Goal: Task Accomplishment & Management: Manage account settings

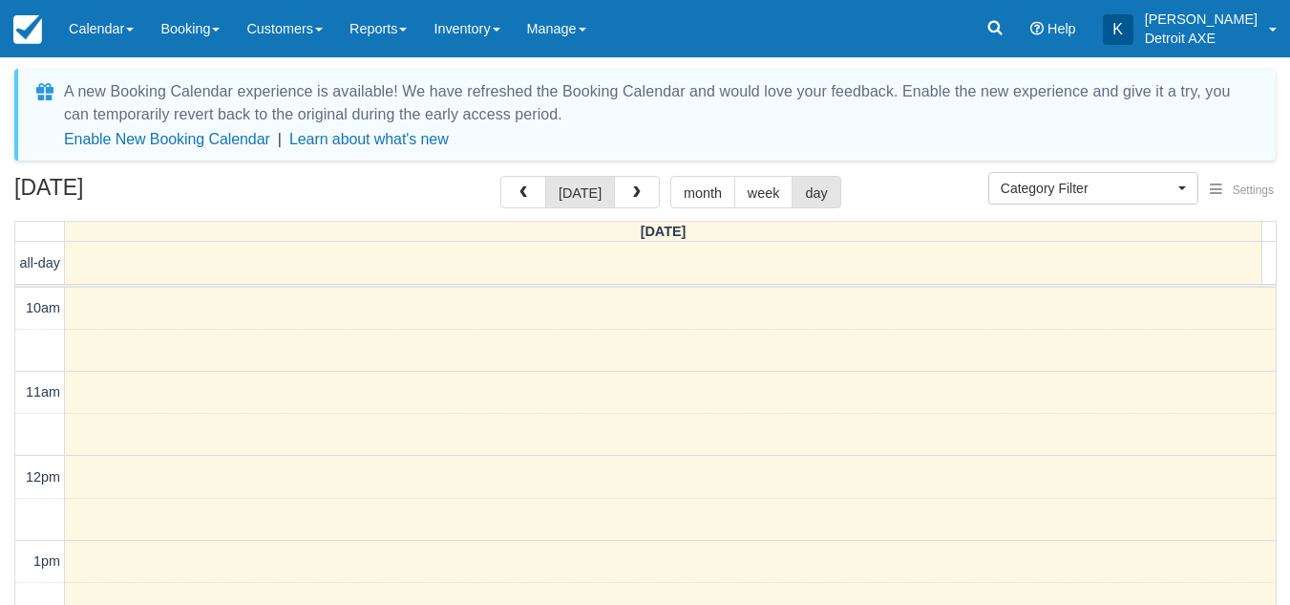
select select
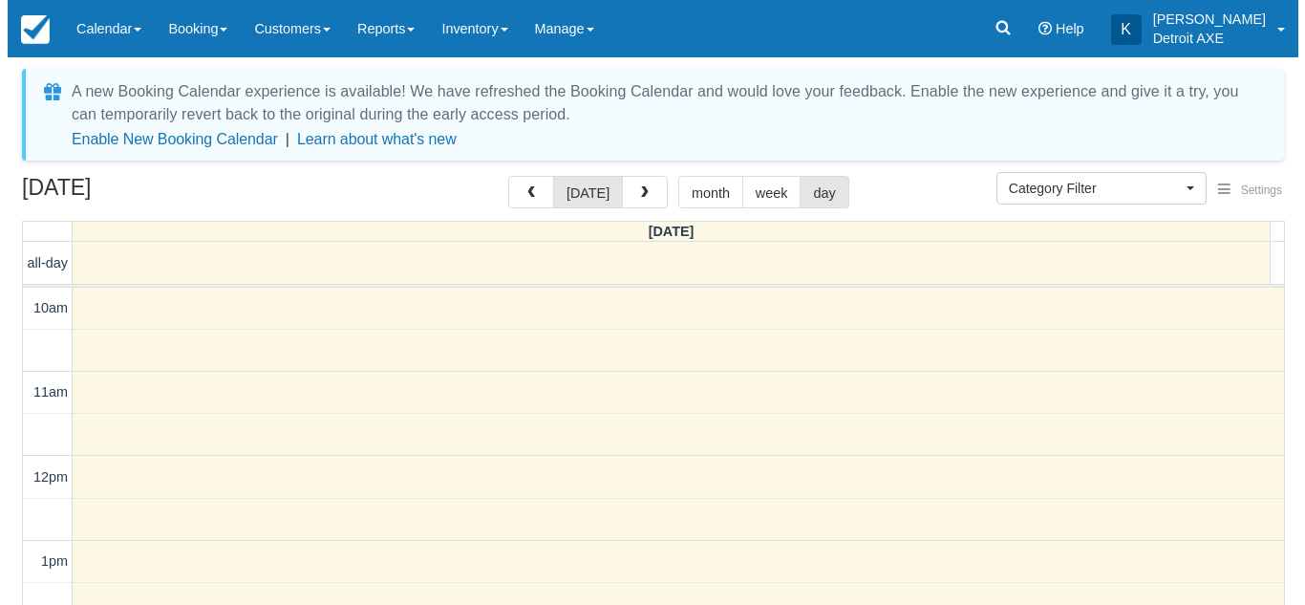
scroll to position [724, 0]
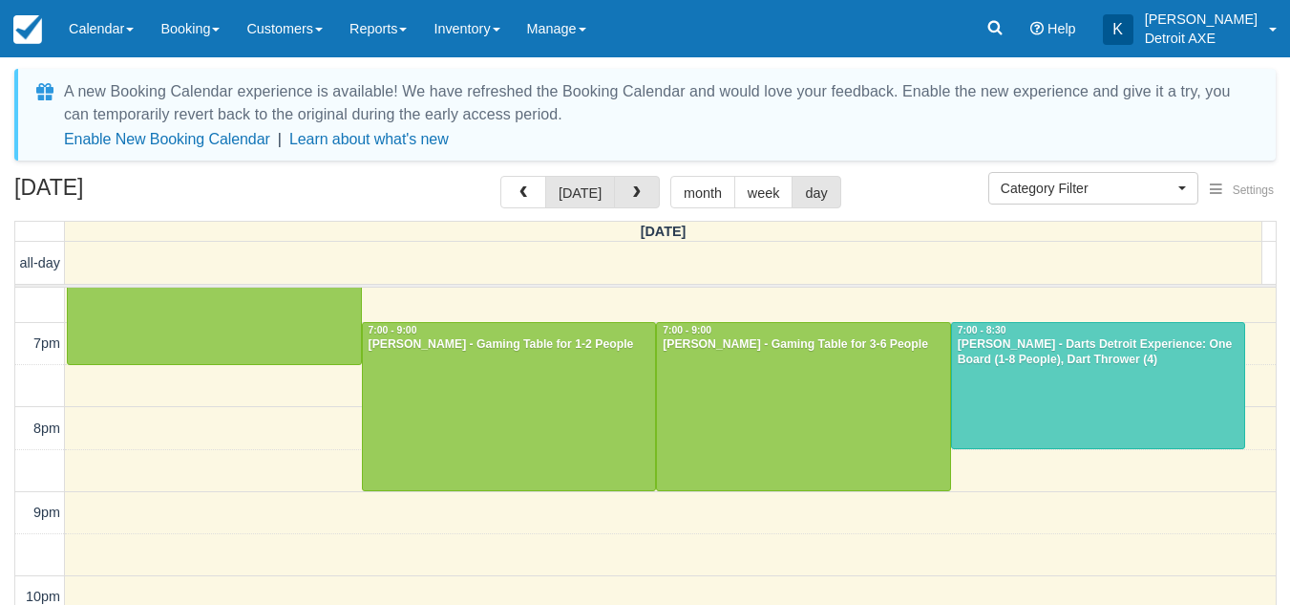
click at [634, 189] on span "button" at bounding box center [636, 192] width 13 height 13
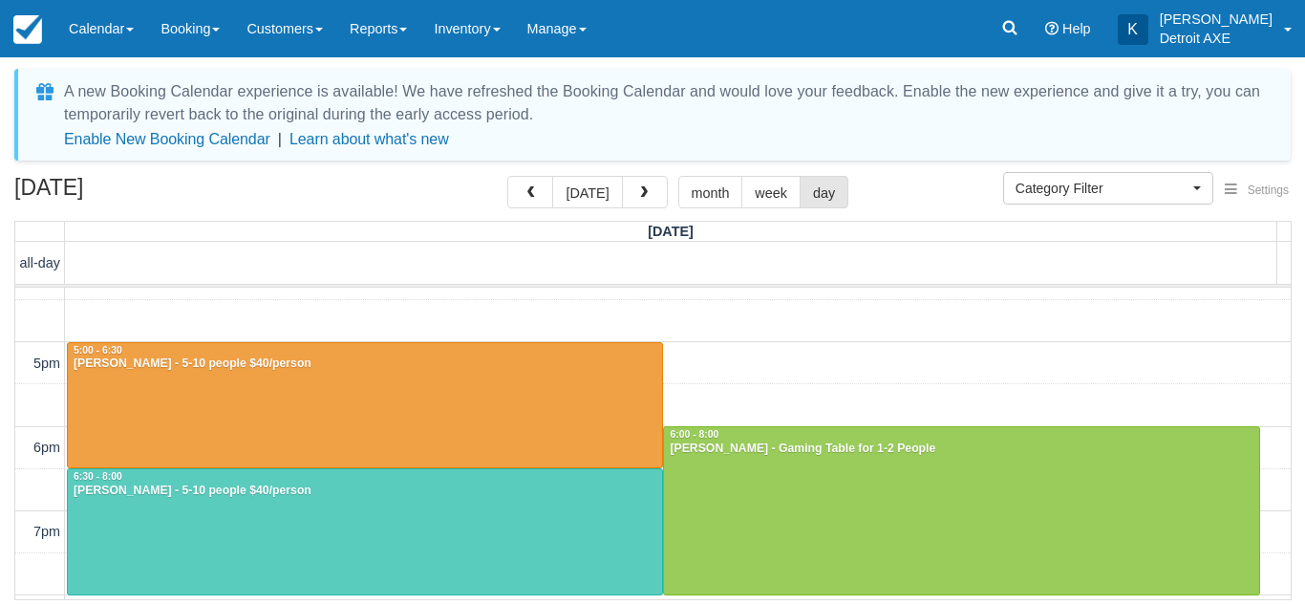
scroll to position [574, 0]
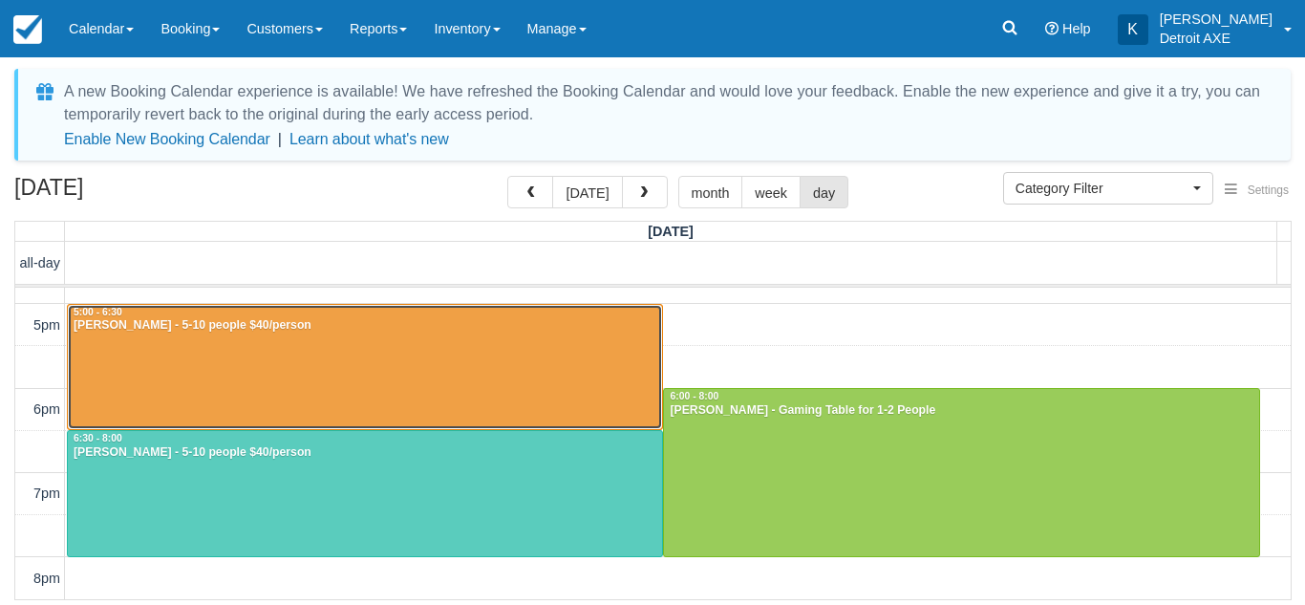
click at [565, 355] on div at bounding box center [365, 367] width 594 height 125
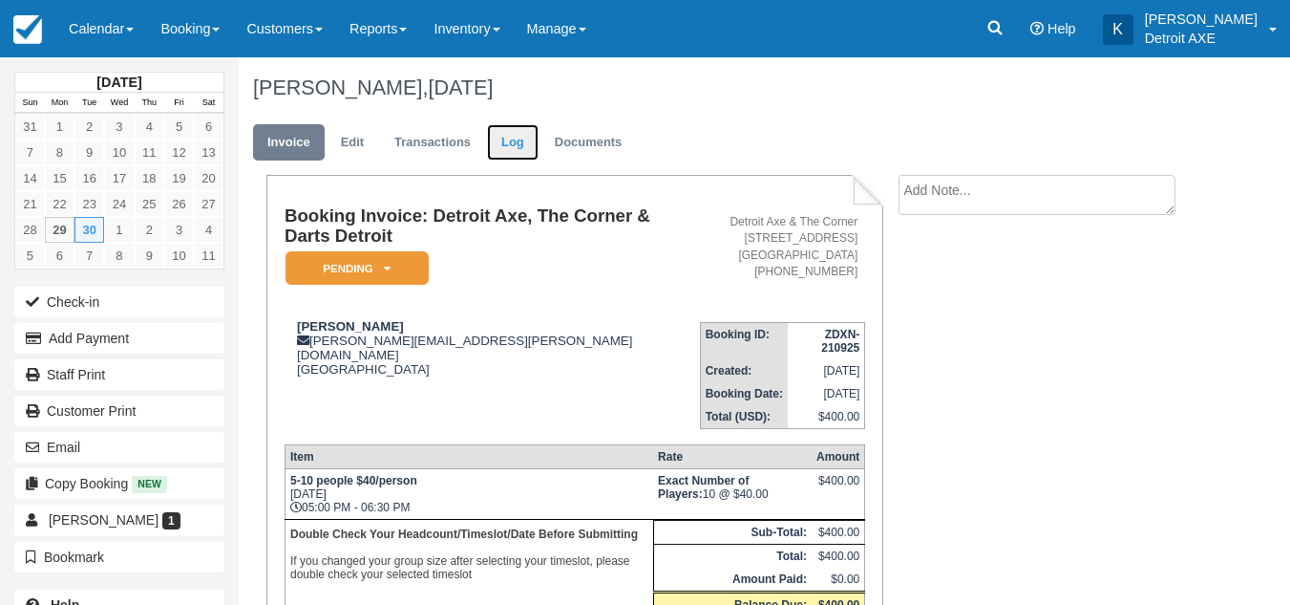
click at [511, 140] on link "Log" at bounding box center [513, 142] width 52 height 37
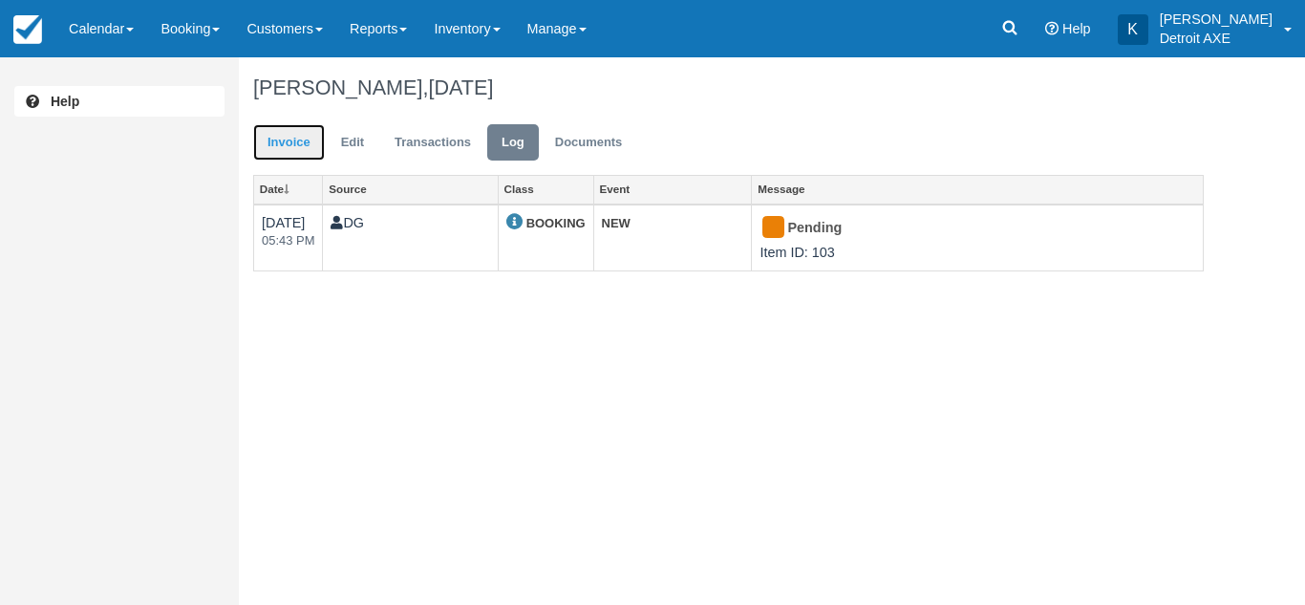
click at [298, 133] on link "Invoice" at bounding box center [289, 142] width 72 height 37
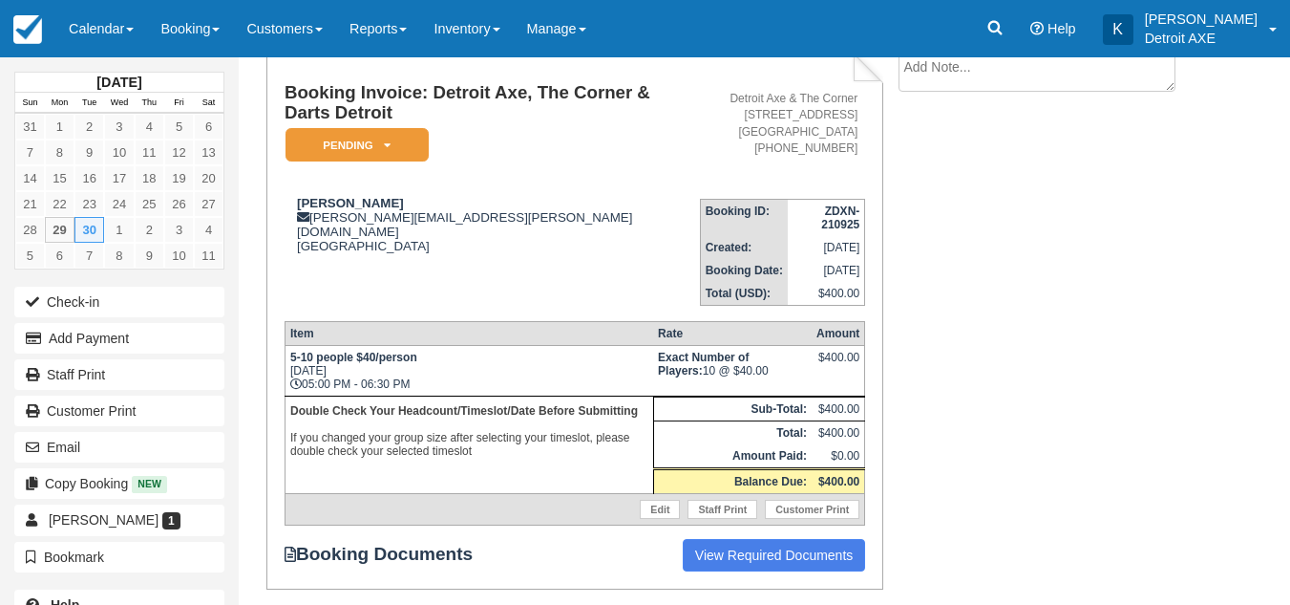
scroll to position [124, 0]
click at [998, 291] on div "Booking Invoice: Detroit Axe, The Corner & Darts Detroit Pending   Reserved Dep…" at bounding box center [723, 354] width 968 height 607
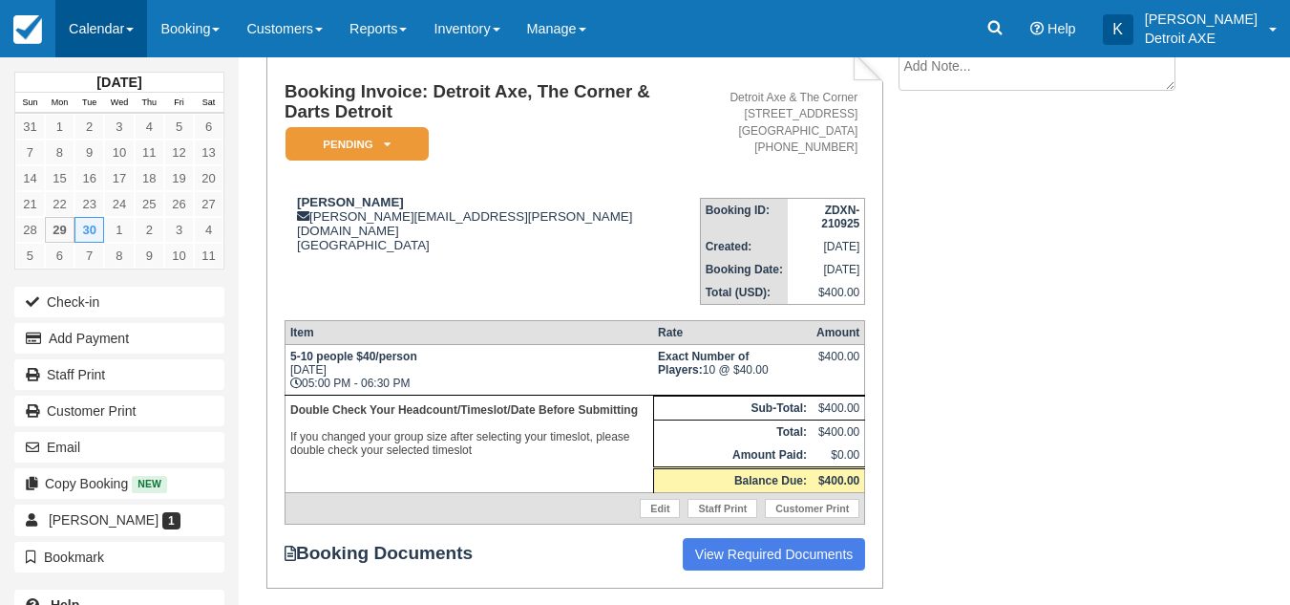
click at [111, 41] on link "Calendar" at bounding box center [101, 28] width 92 height 57
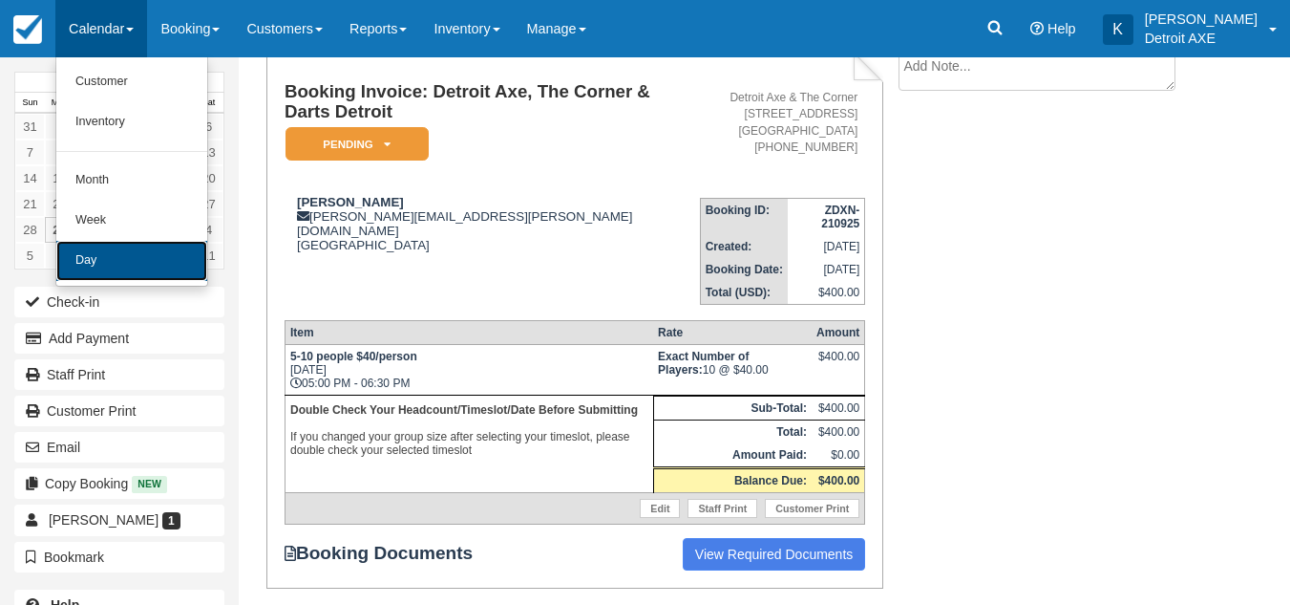
click at [75, 256] on link "Day" at bounding box center [131, 261] width 151 height 40
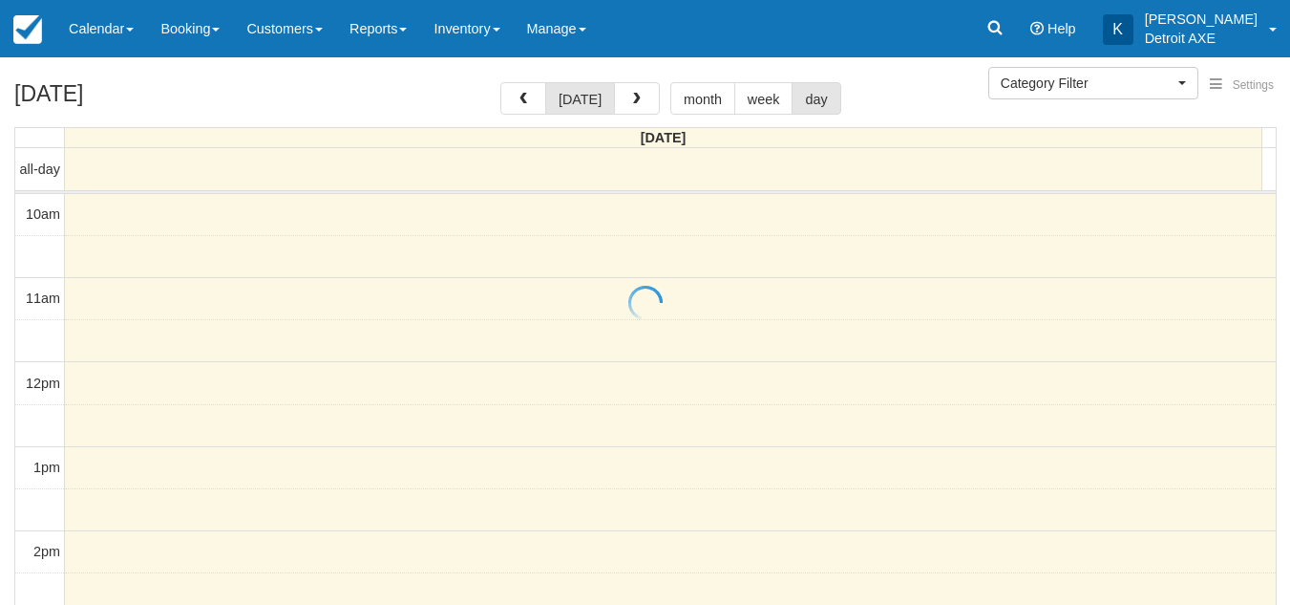
select select
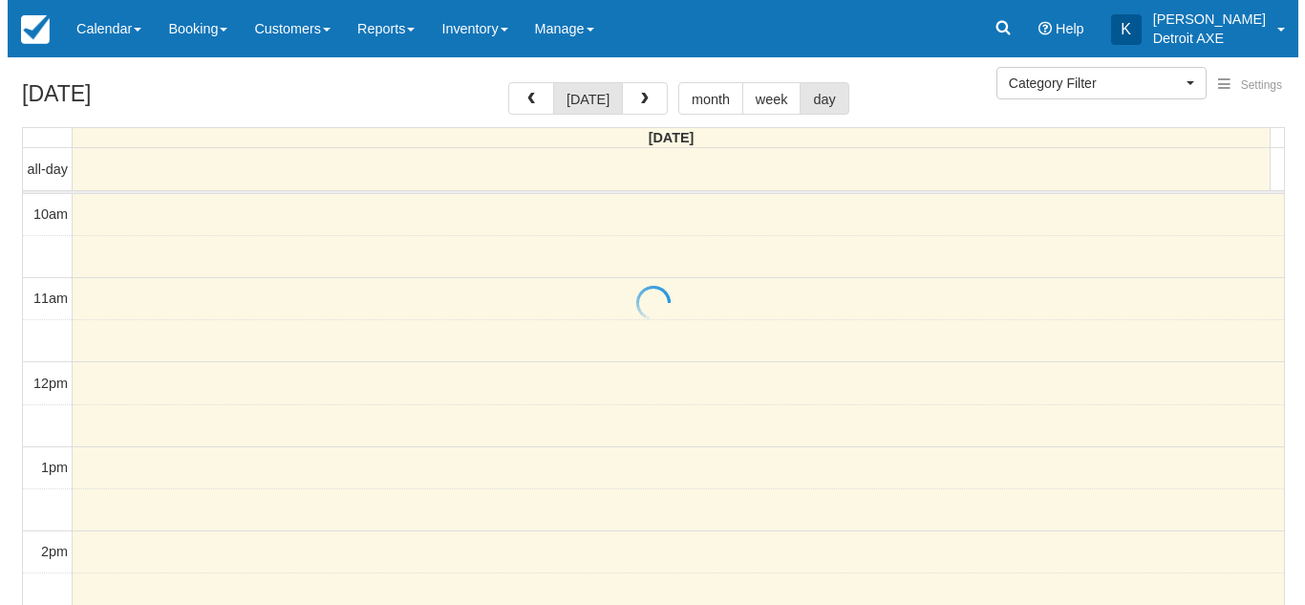
scroll to position [724, 0]
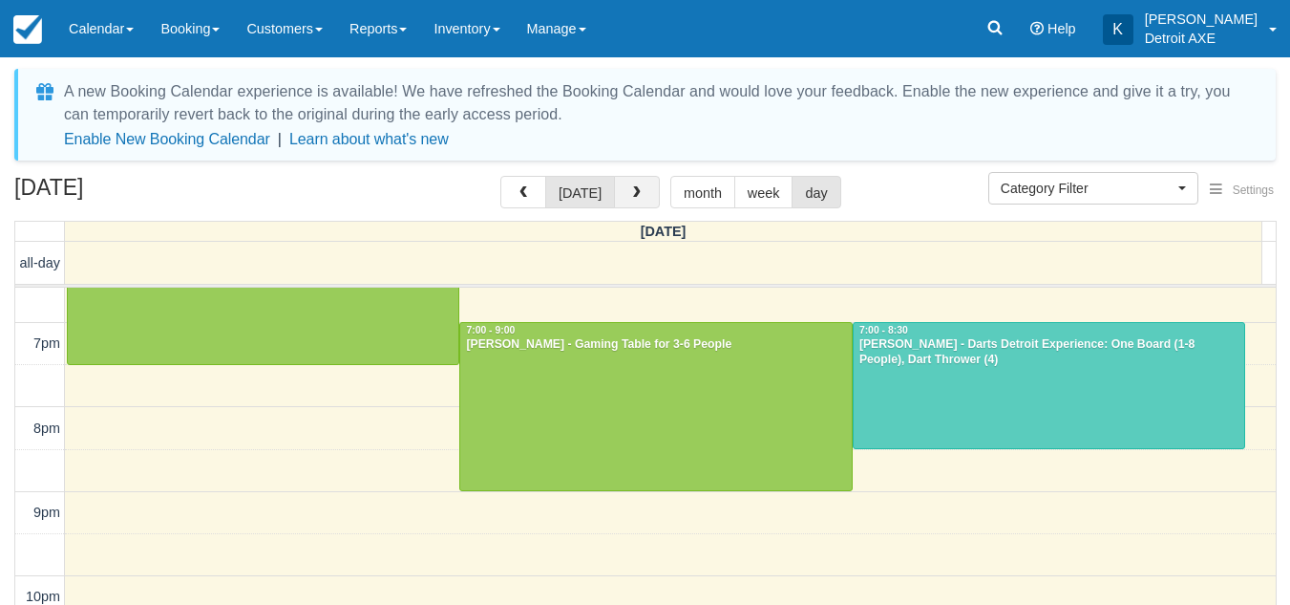
click at [644, 193] on button "button" at bounding box center [637, 192] width 46 height 32
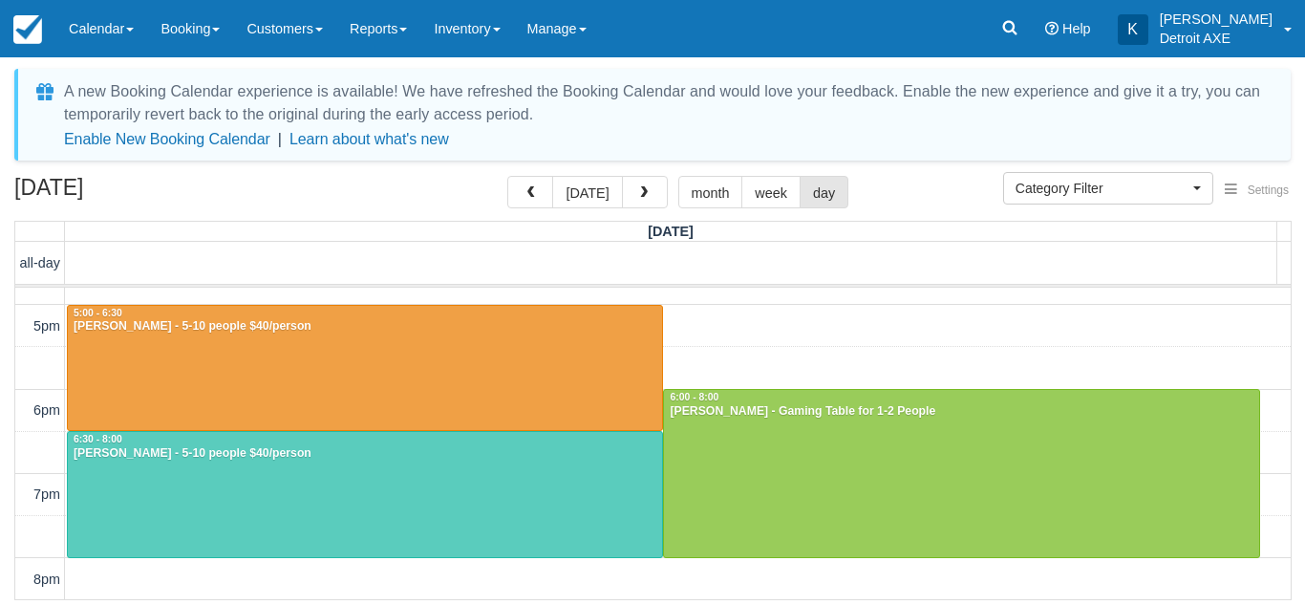
scroll to position [554, 0]
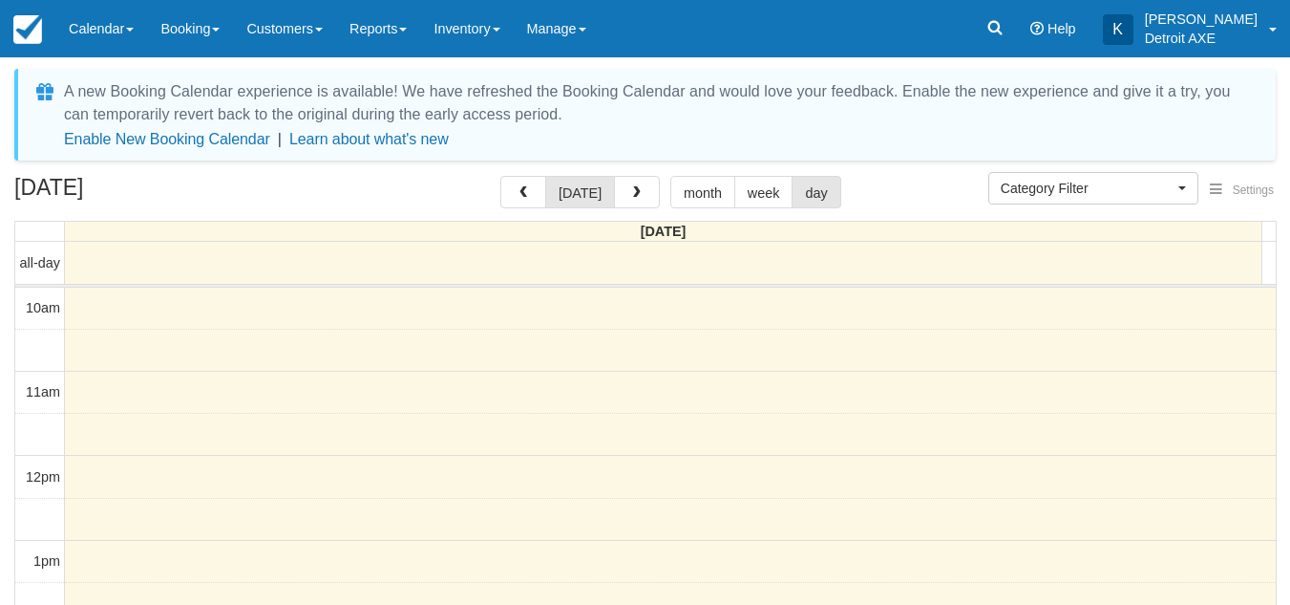
select select
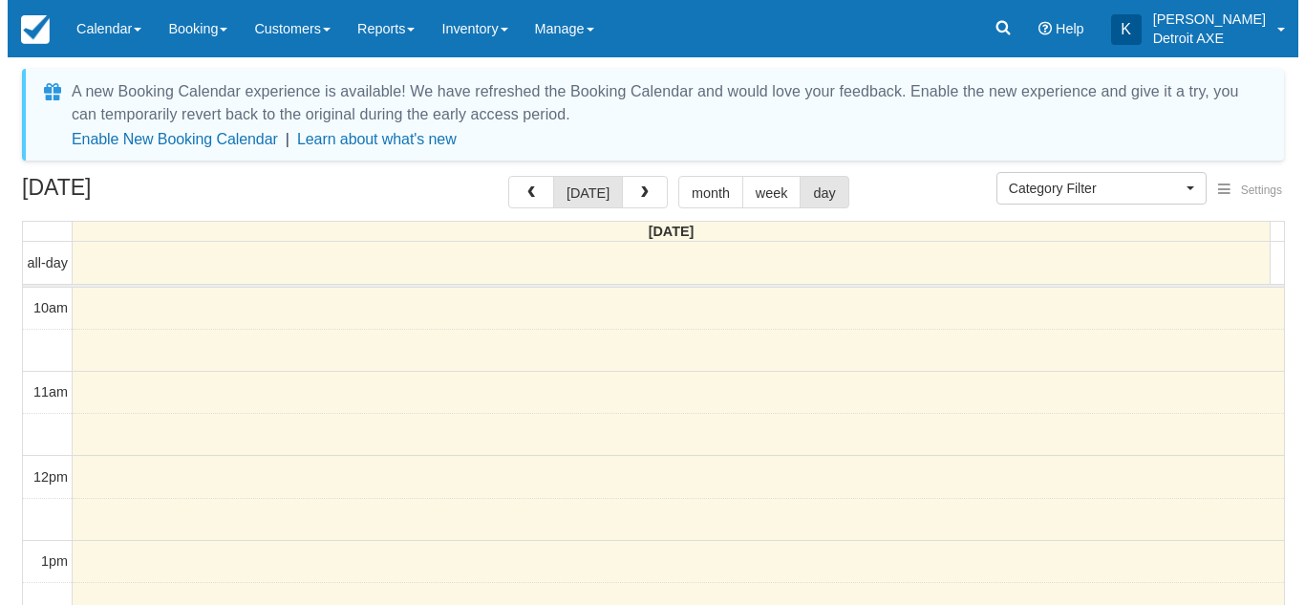
scroll to position [724, 0]
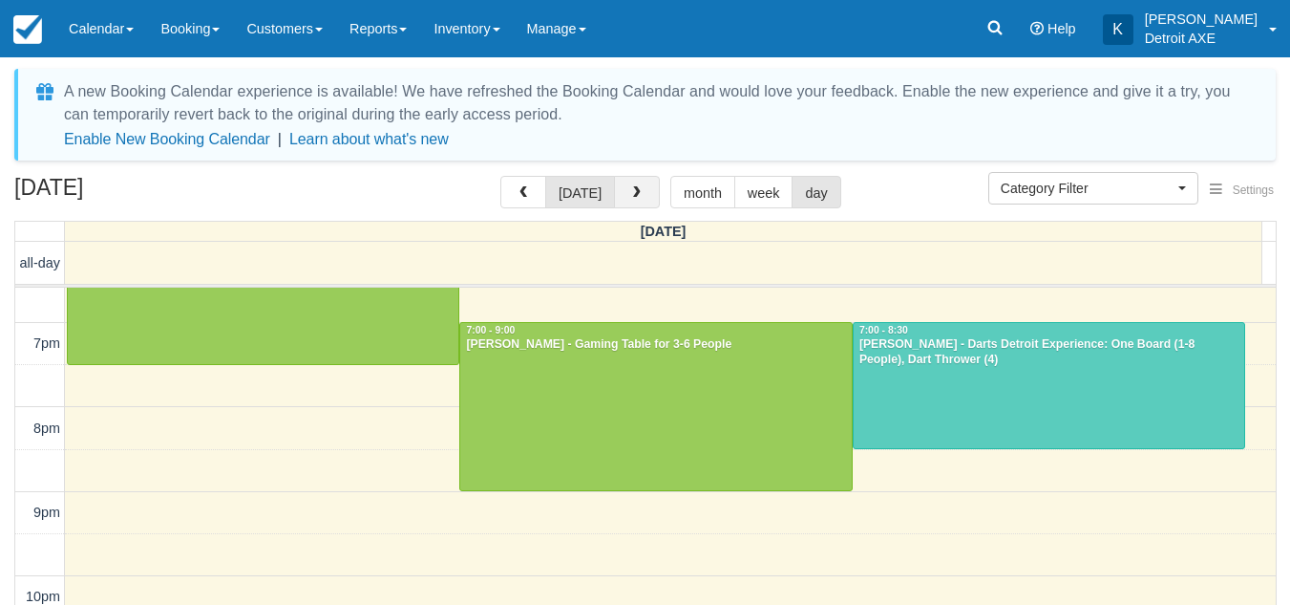
click at [645, 189] on button "button" at bounding box center [637, 192] width 46 height 32
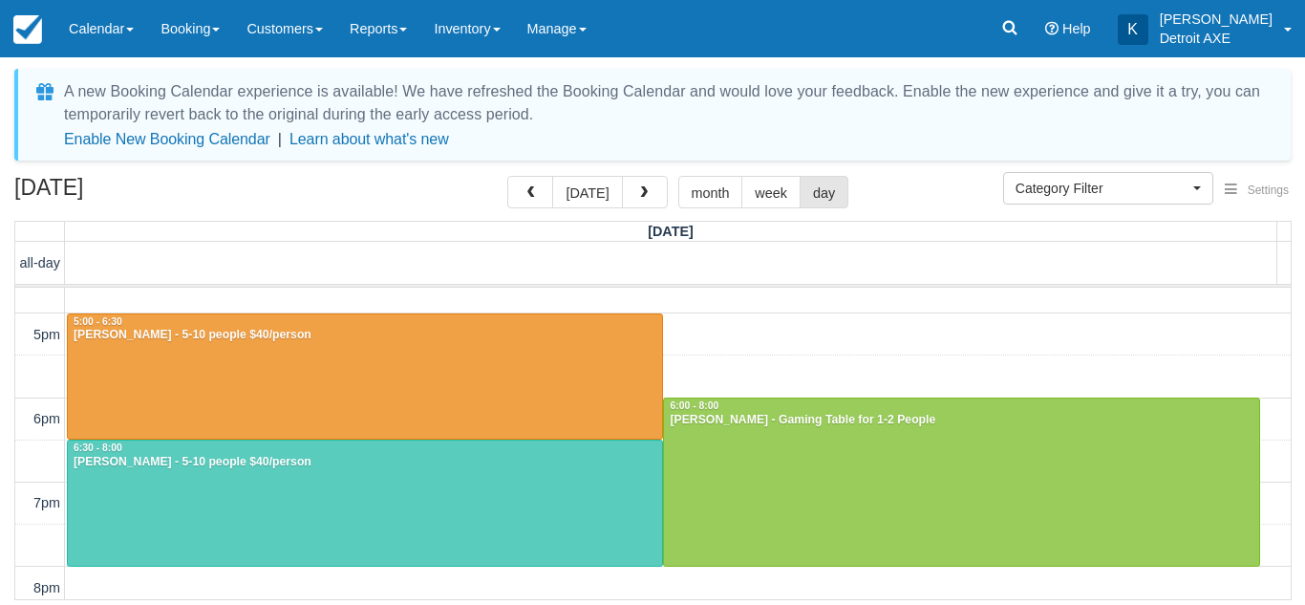
scroll to position [565, 0]
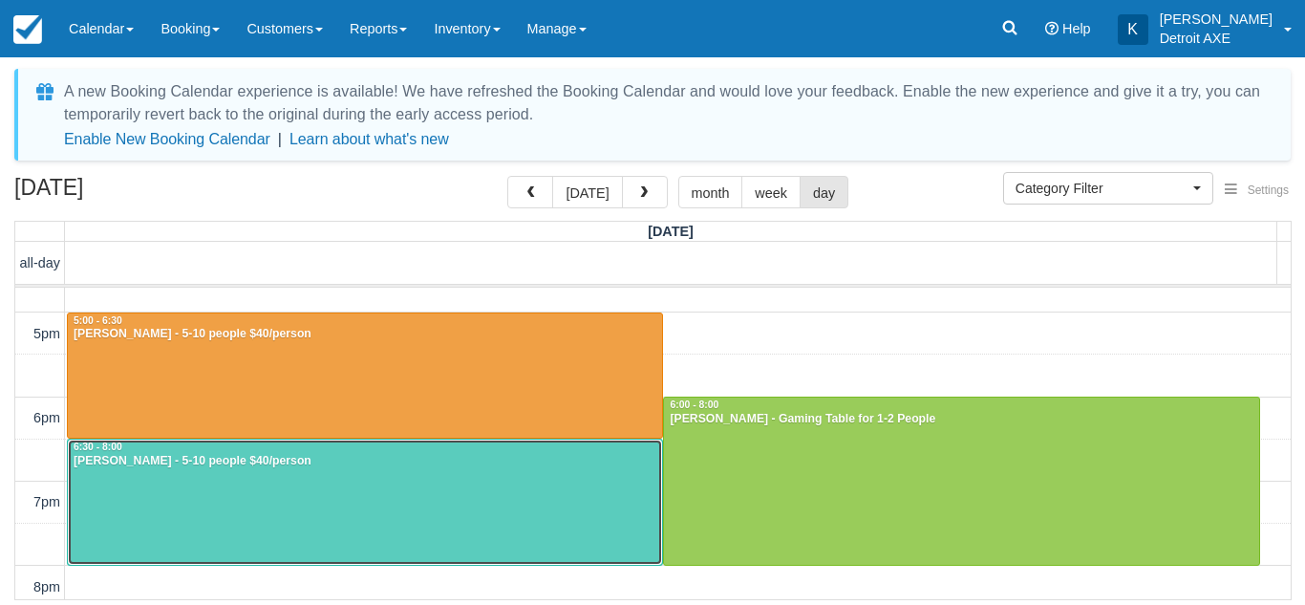
click at [462, 468] on div "[PERSON_NAME] - 5-10 people $40/person" at bounding box center [365, 461] width 585 height 15
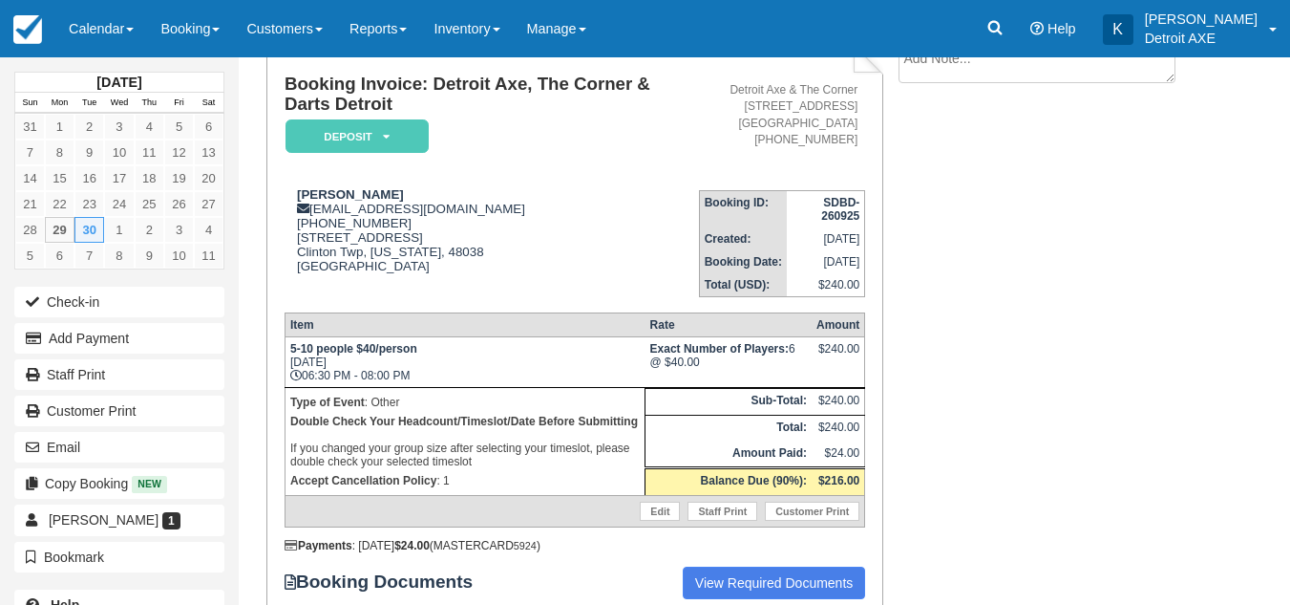
scroll to position [464, 0]
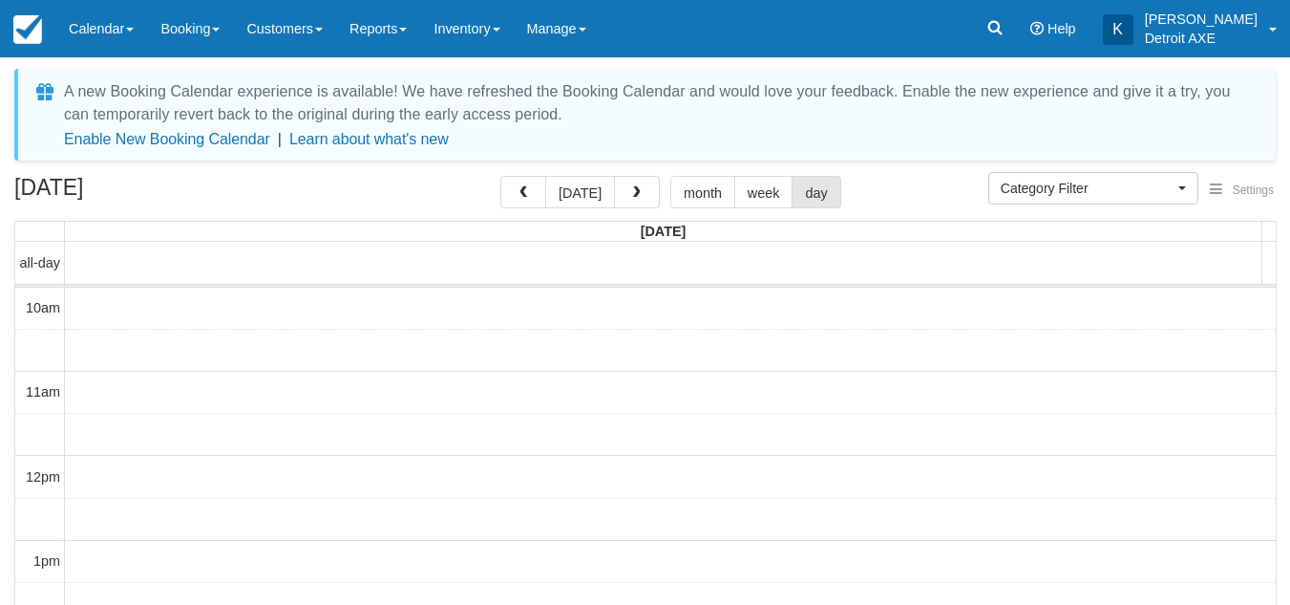
select select
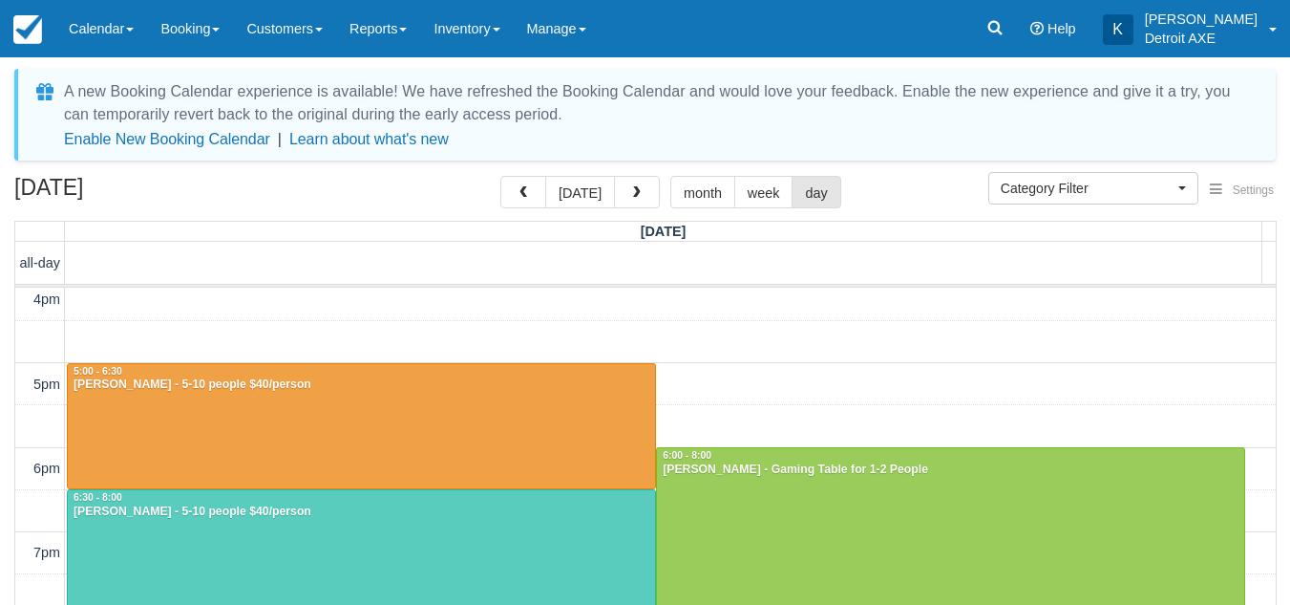
scroll to position [514, 0]
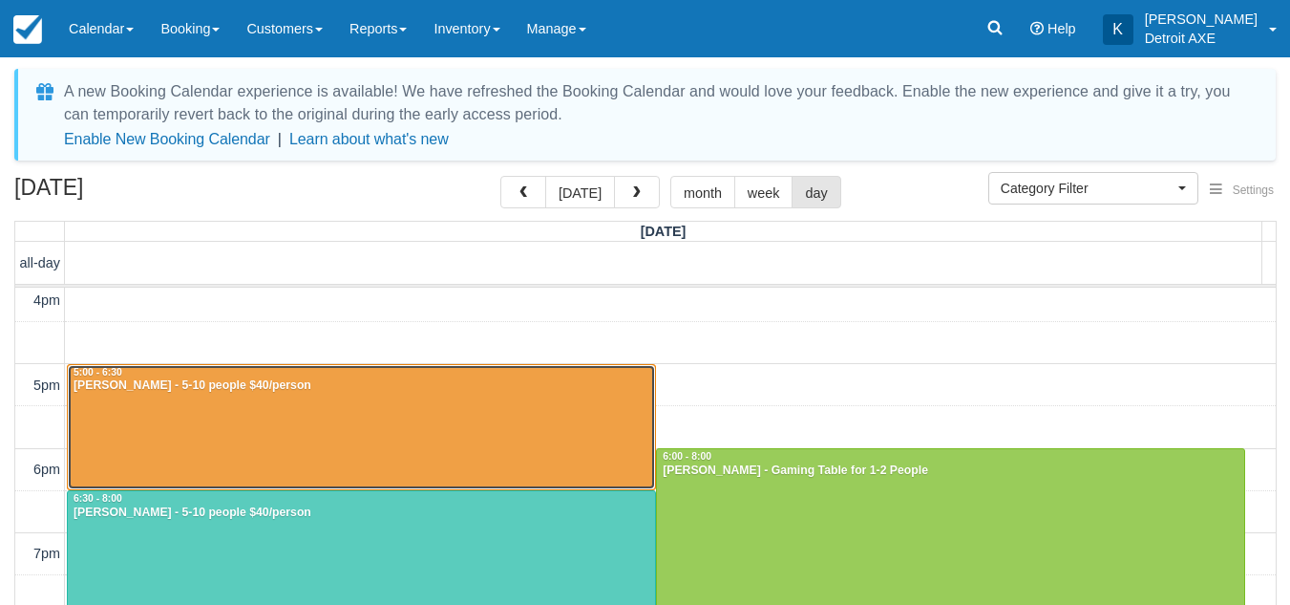
click at [387, 423] on div at bounding box center [361, 427] width 587 height 125
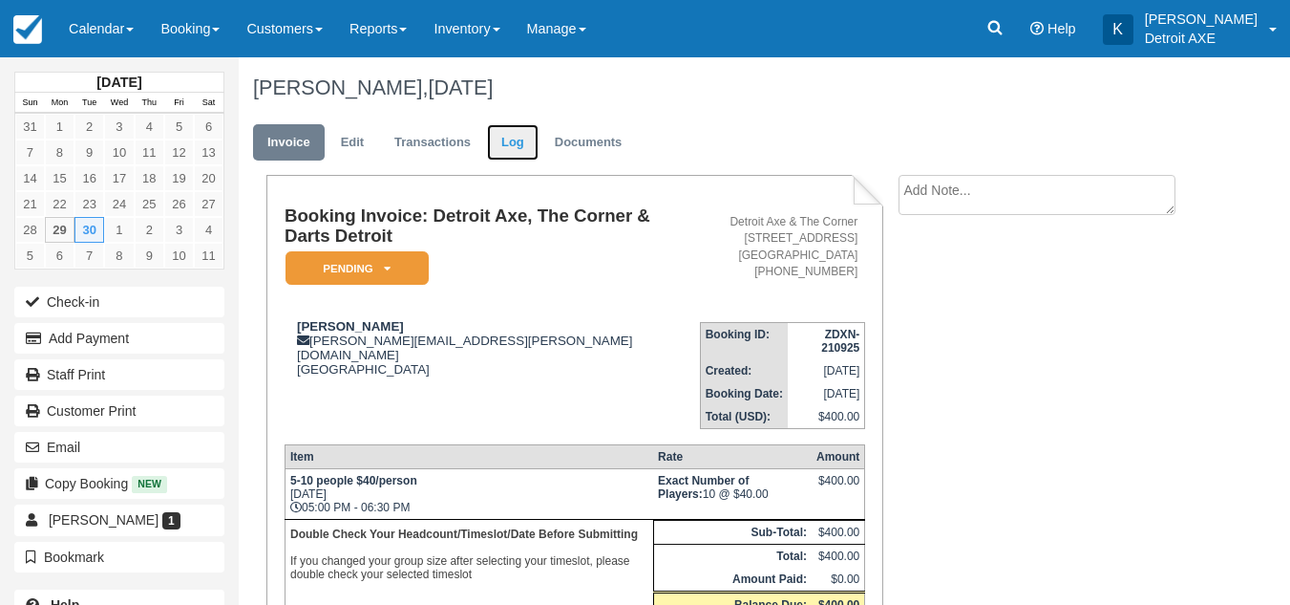
click at [494, 154] on link "Log" at bounding box center [513, 142] width 52 height 37
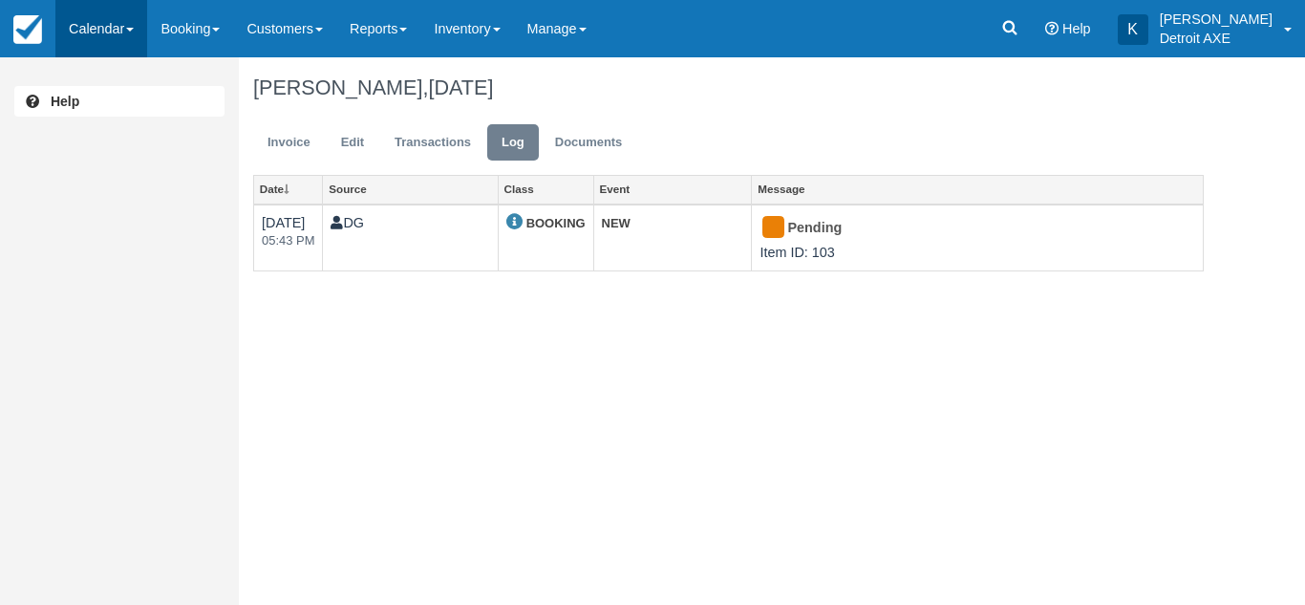
click at [119, 18] on link "Calendar" at bounding box center [101, 28] width 92 height 57
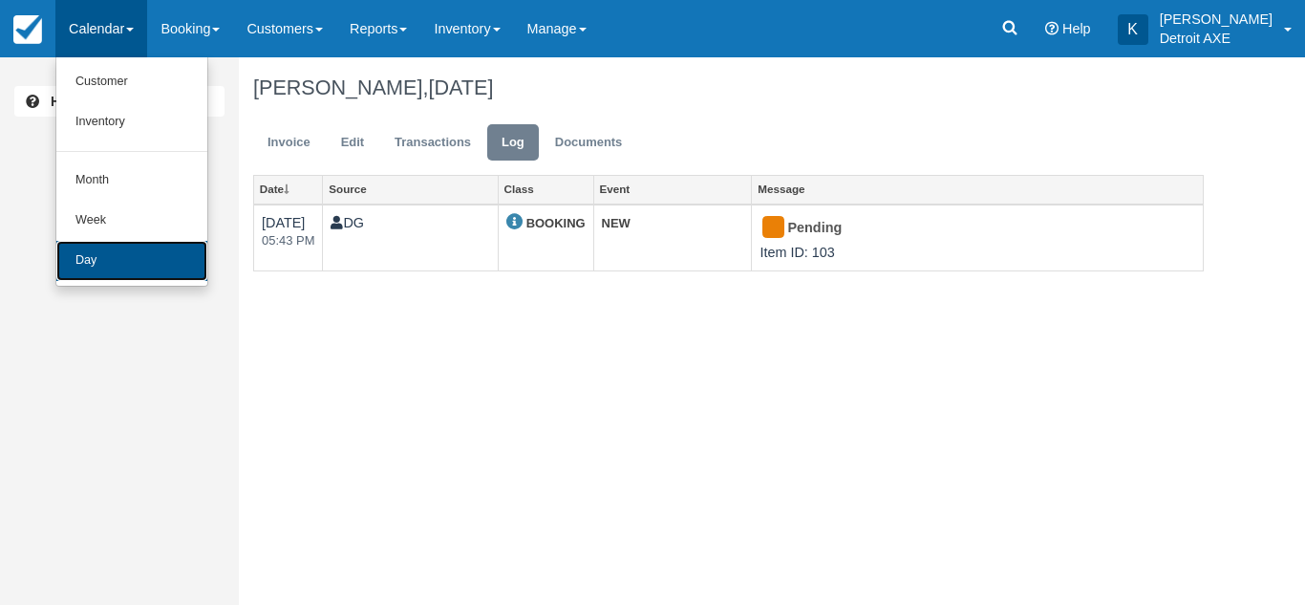
click at [79, 255] on link "Day" at bounding box center [131, 261] width 151 height 40
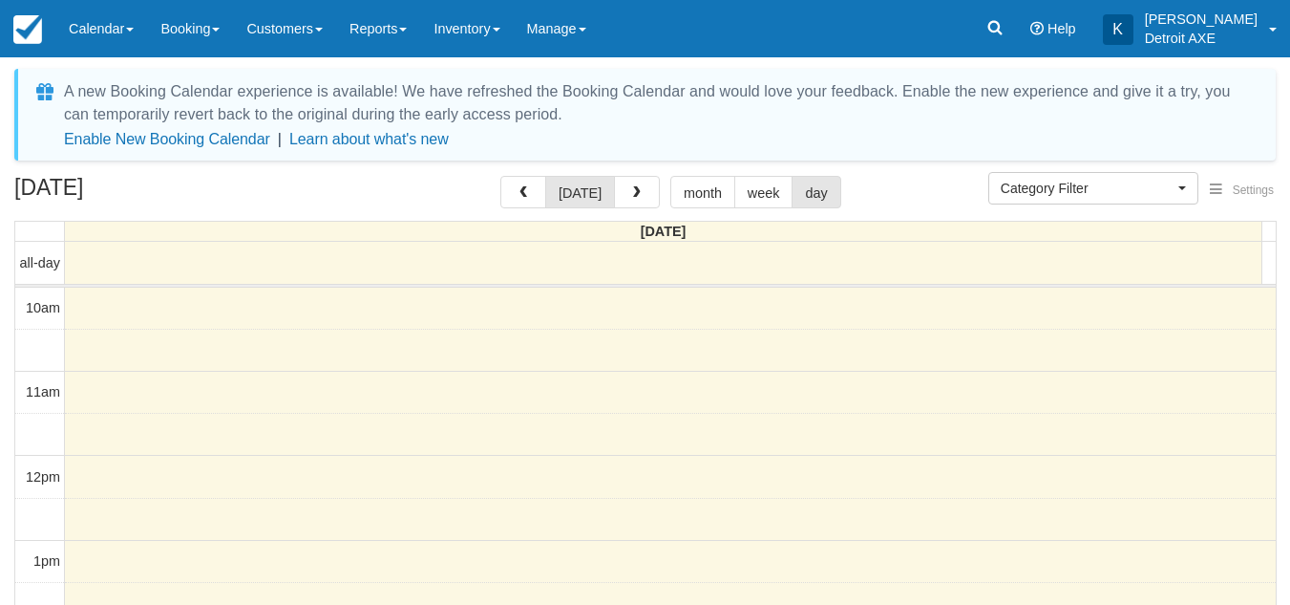
select select
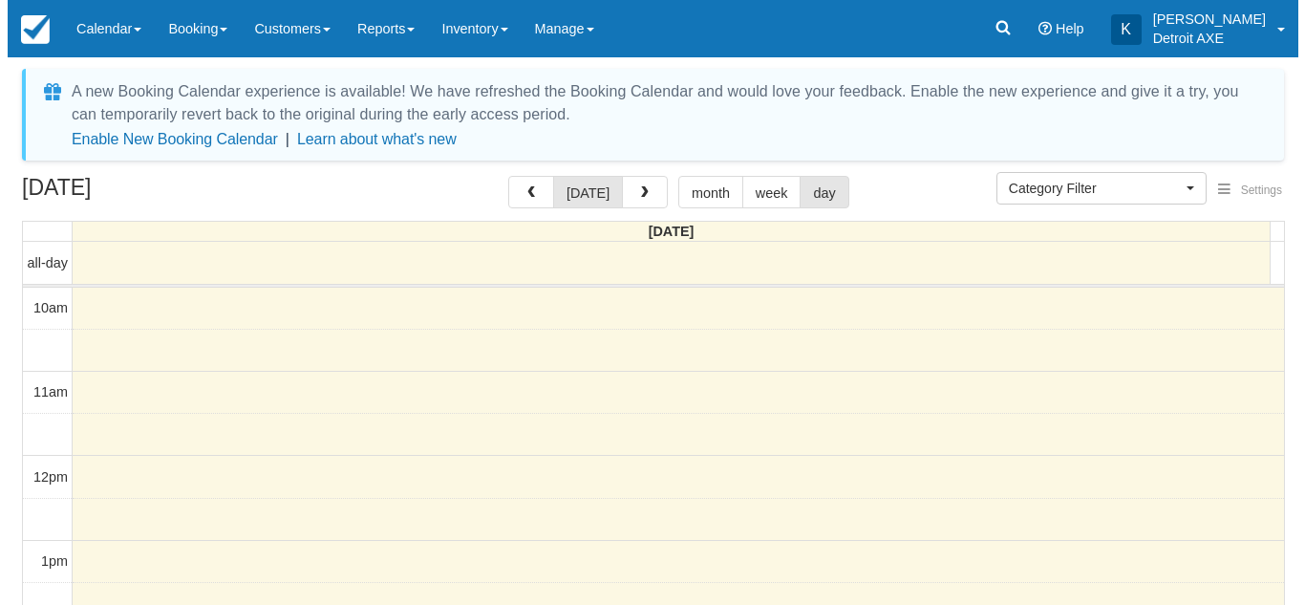
scroll to position [724, 0]
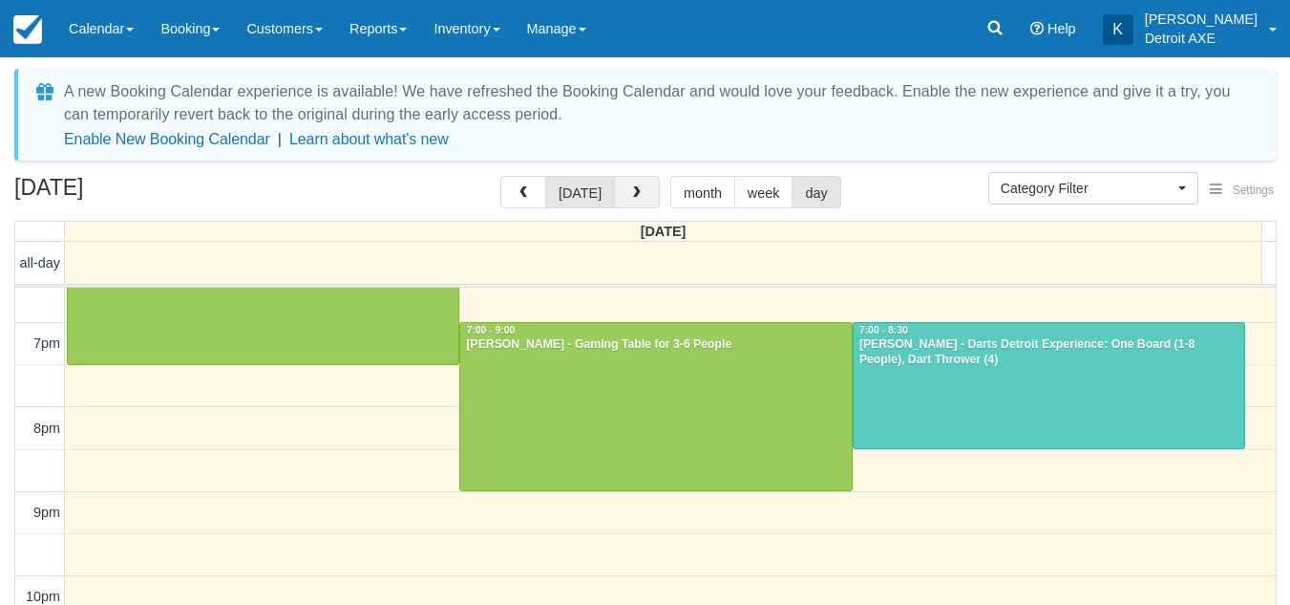
click at [636, 193] on span "button" at bounding box center [636, 192] width 13 height 13
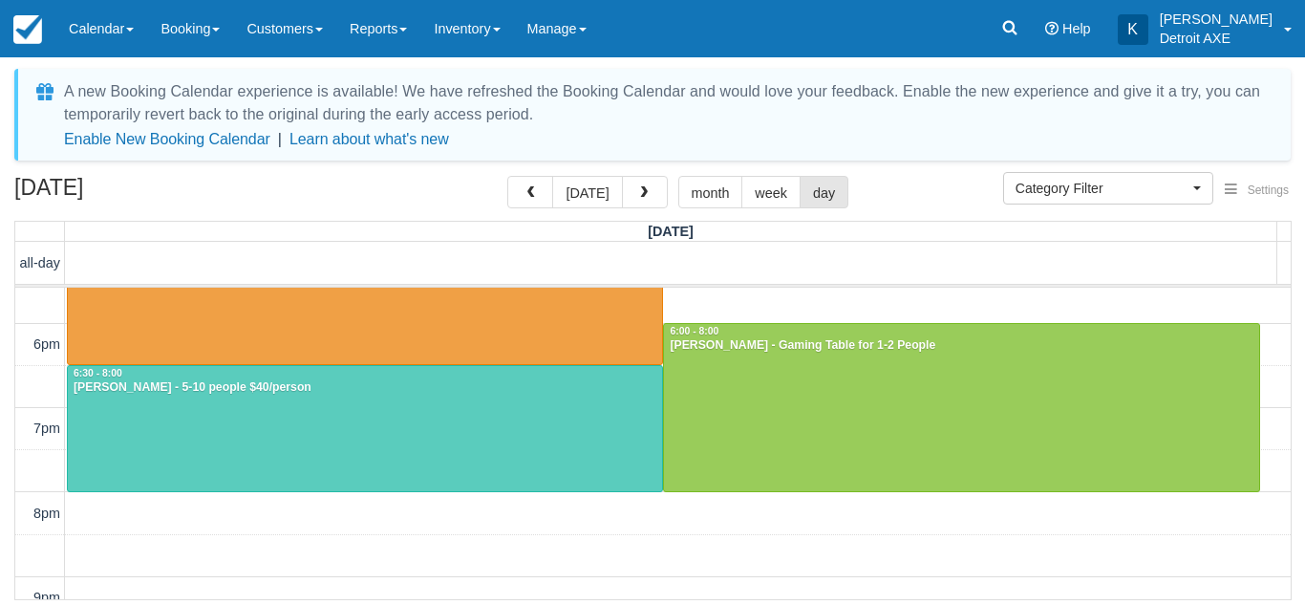
scroll to position [528, 0]
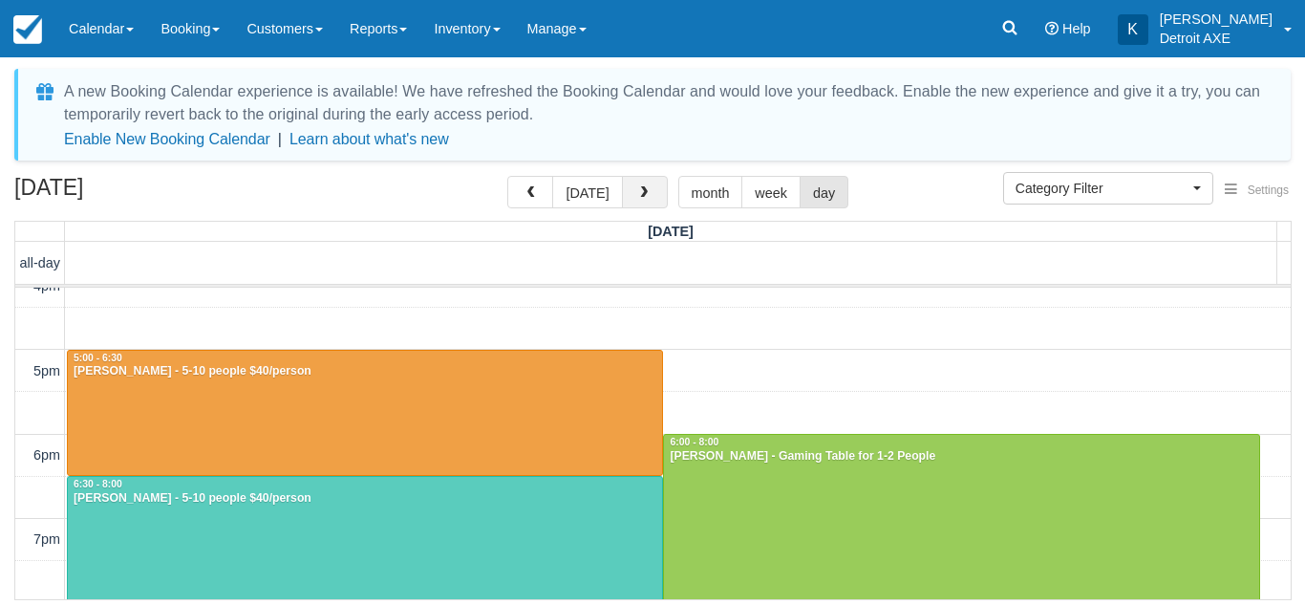
click at [641, 195] on span "button" at bounding box center [643, 192] width 13 height 13
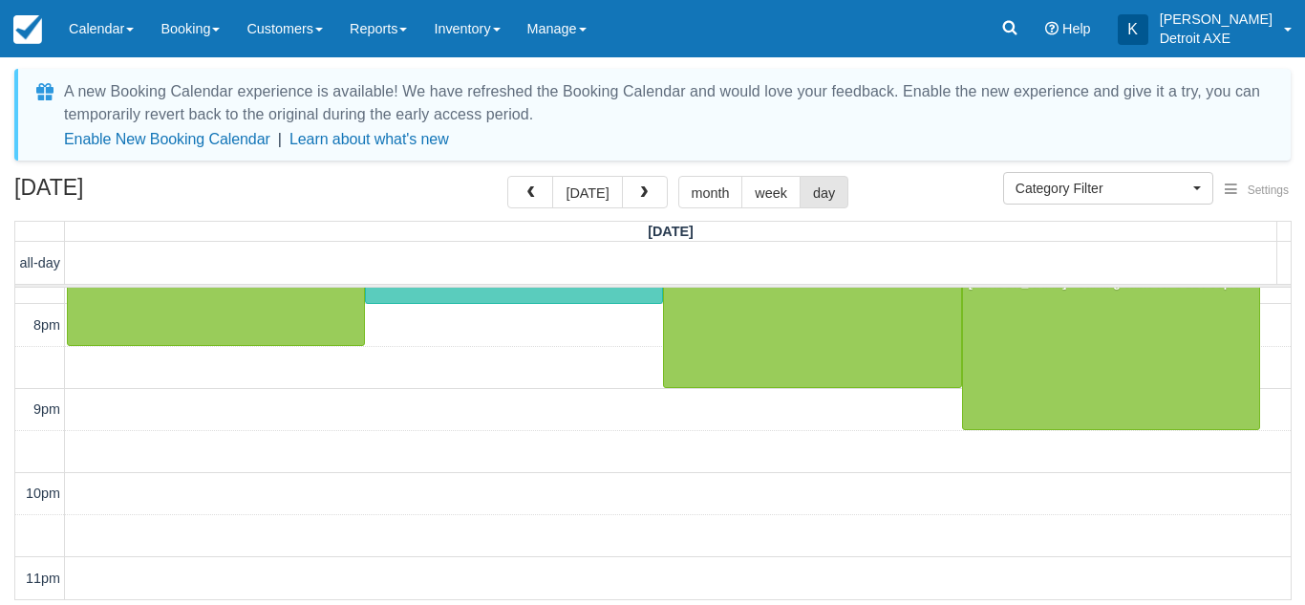
scroll to position [571, 0]
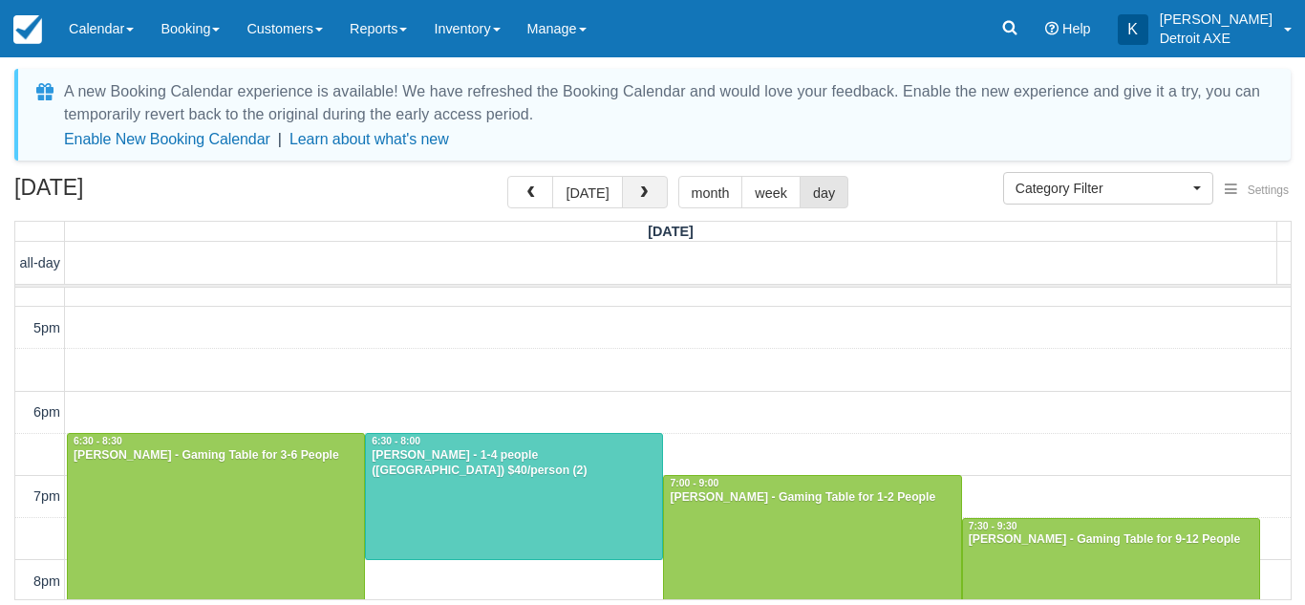
click at [643, 185] on button "button" at bounding box center [645, 192] width 46 height 32
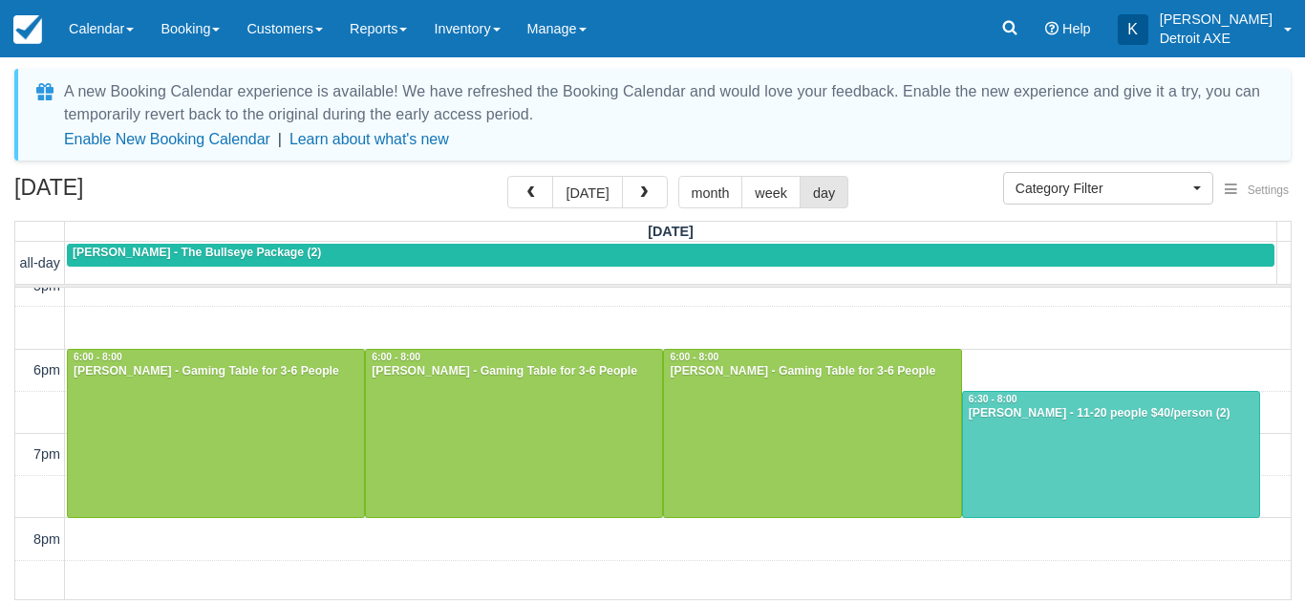
scroll to position [610, 0]
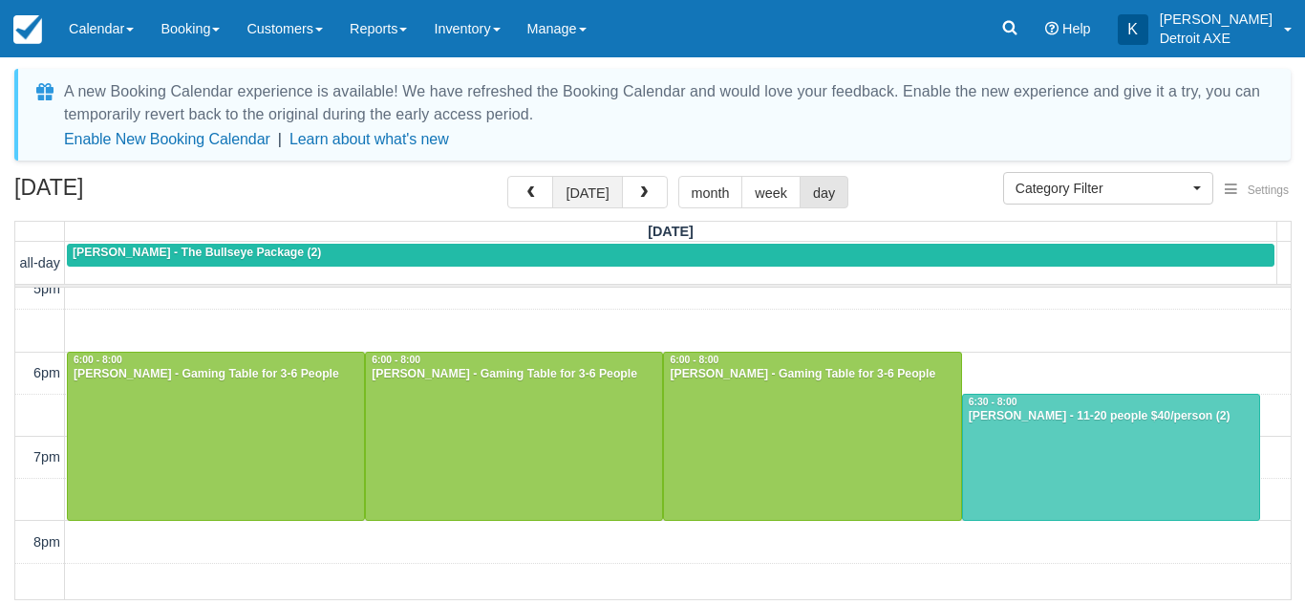
click at [592, 197] on button "today" at bounding box center [587, 192] width 70 height 32
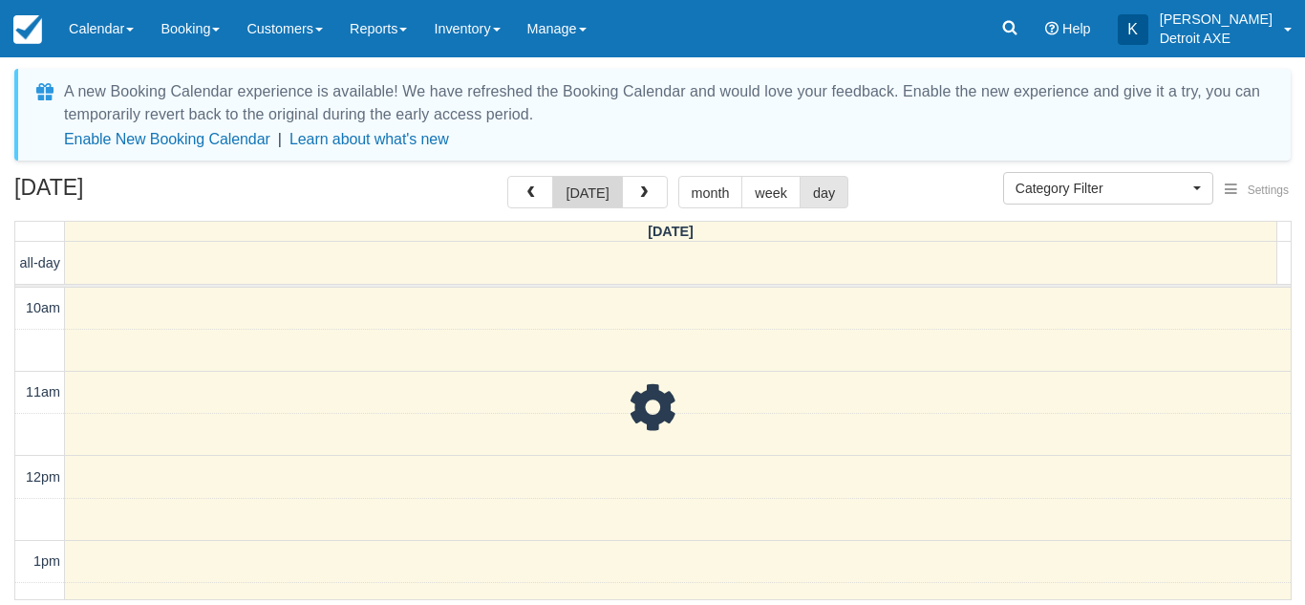
scroll to position [827, 0]
